Goal: Information Seeking & Learning: Learn about a topic

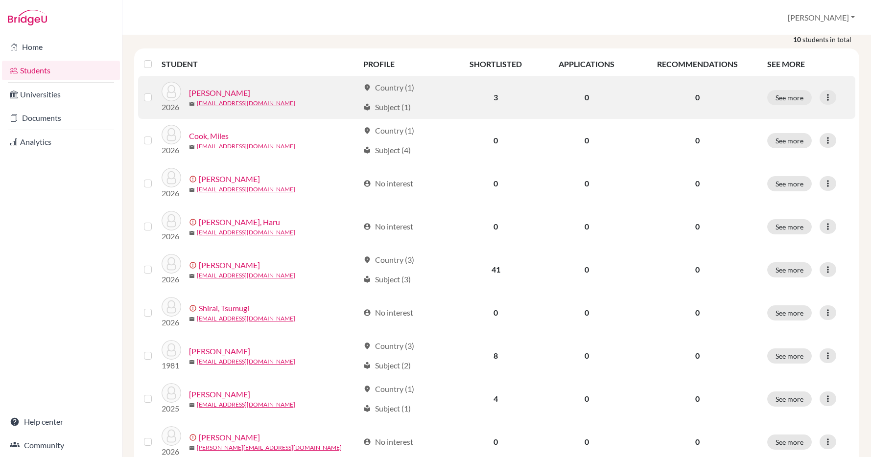
scroll to position [119, 0]
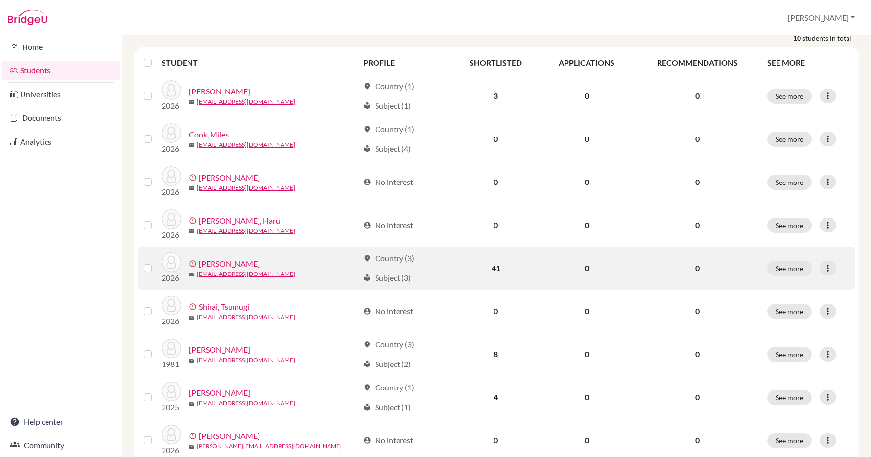
click at [225, 264] on link "[PERSON_NAME]" at bounding box center [229, 264] width 61 height 12
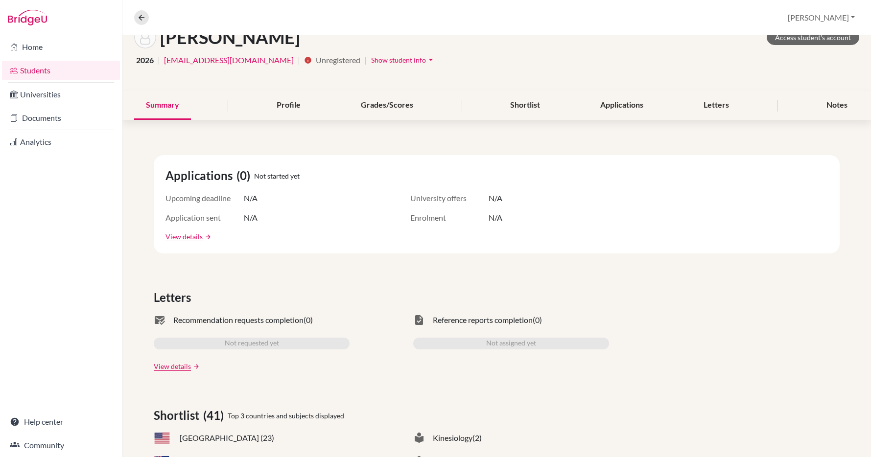
scroll to position [61, 0]
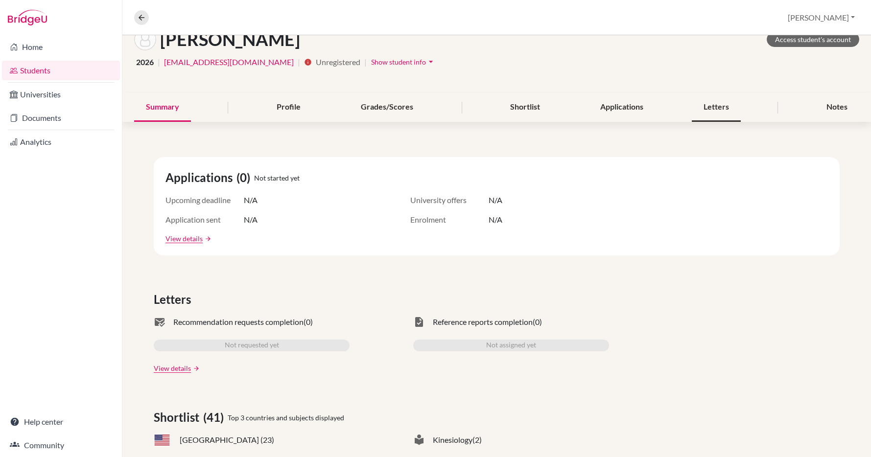
click at [713, 106] on div "Letters" at bounding box center [716, 107] width 49 height 29
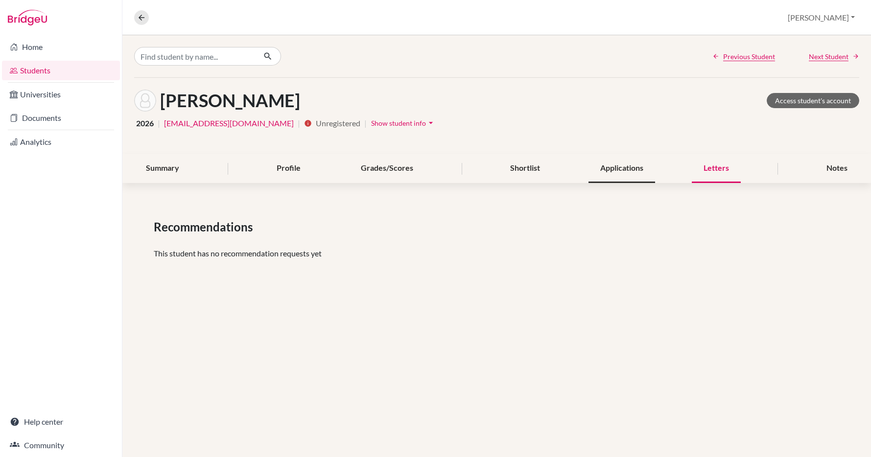
click at [629, 168] on div "Applications" at bounding box center [622, 168] width 67 height 29
click at [290, 167] on div "Profile" at bounding box center [289, 168] width 48 height 29
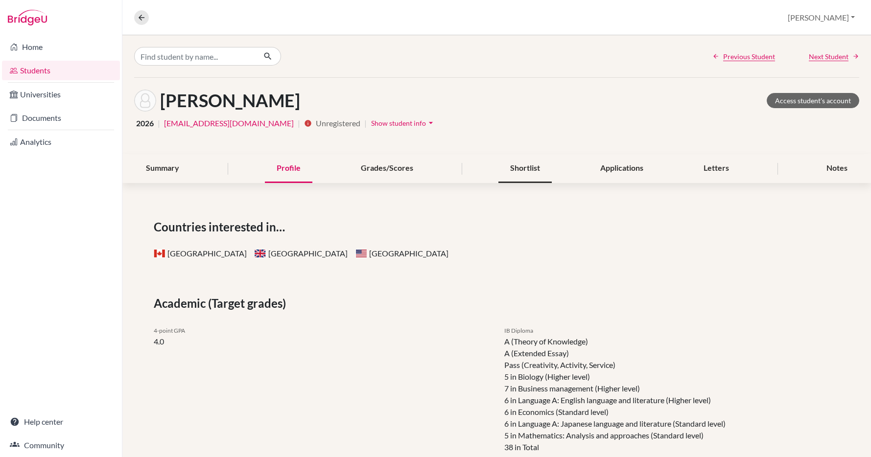
click at [527, 165] on div "Shortlist" at bounding box center [525, 168] width 53 height 29
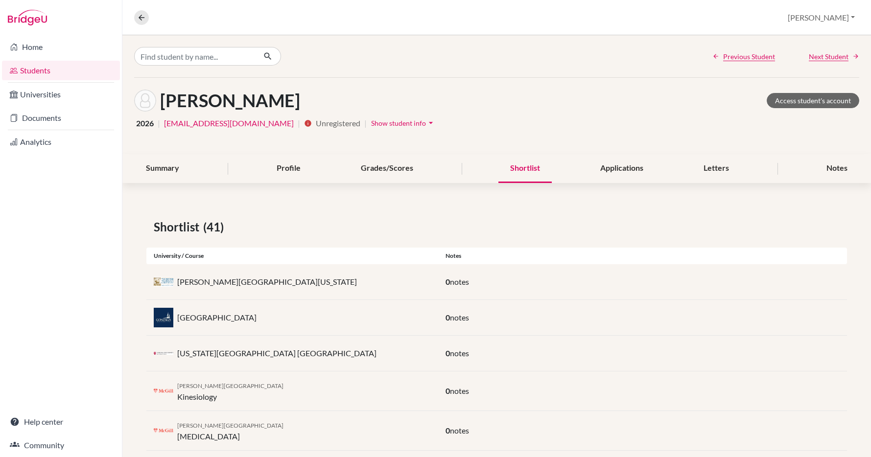
click at [426, 121] on icon "arrow_drop_down" at bounding box center [431, 123] width 10 height 10
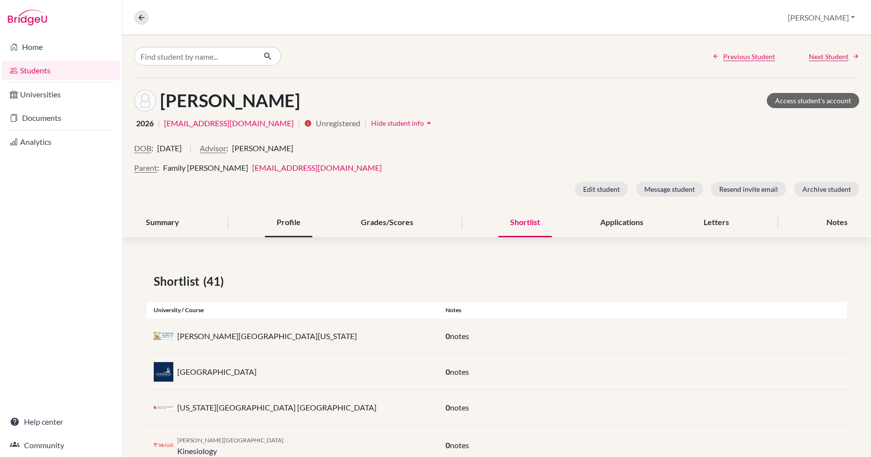
click at [288, 224] on div "Profile" at bounding box center [289, 223] width 48 height 29
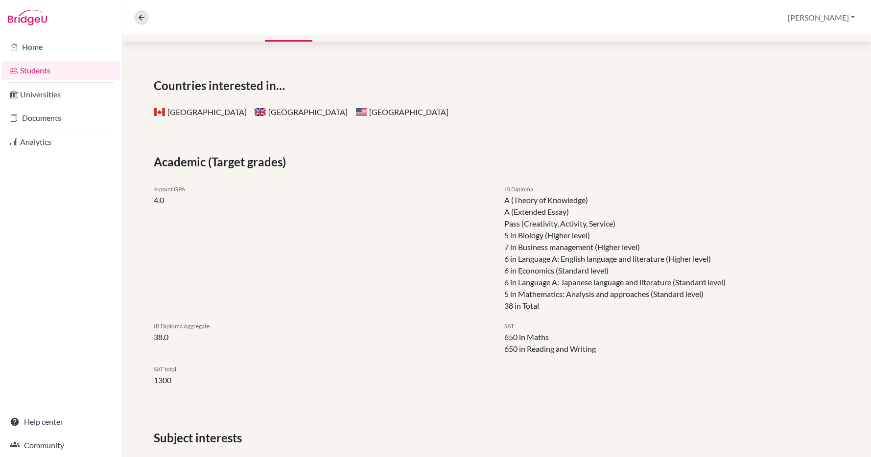
scroll to position [207, 0]
